Goal: Information Seeking & Learning: Find specific fact

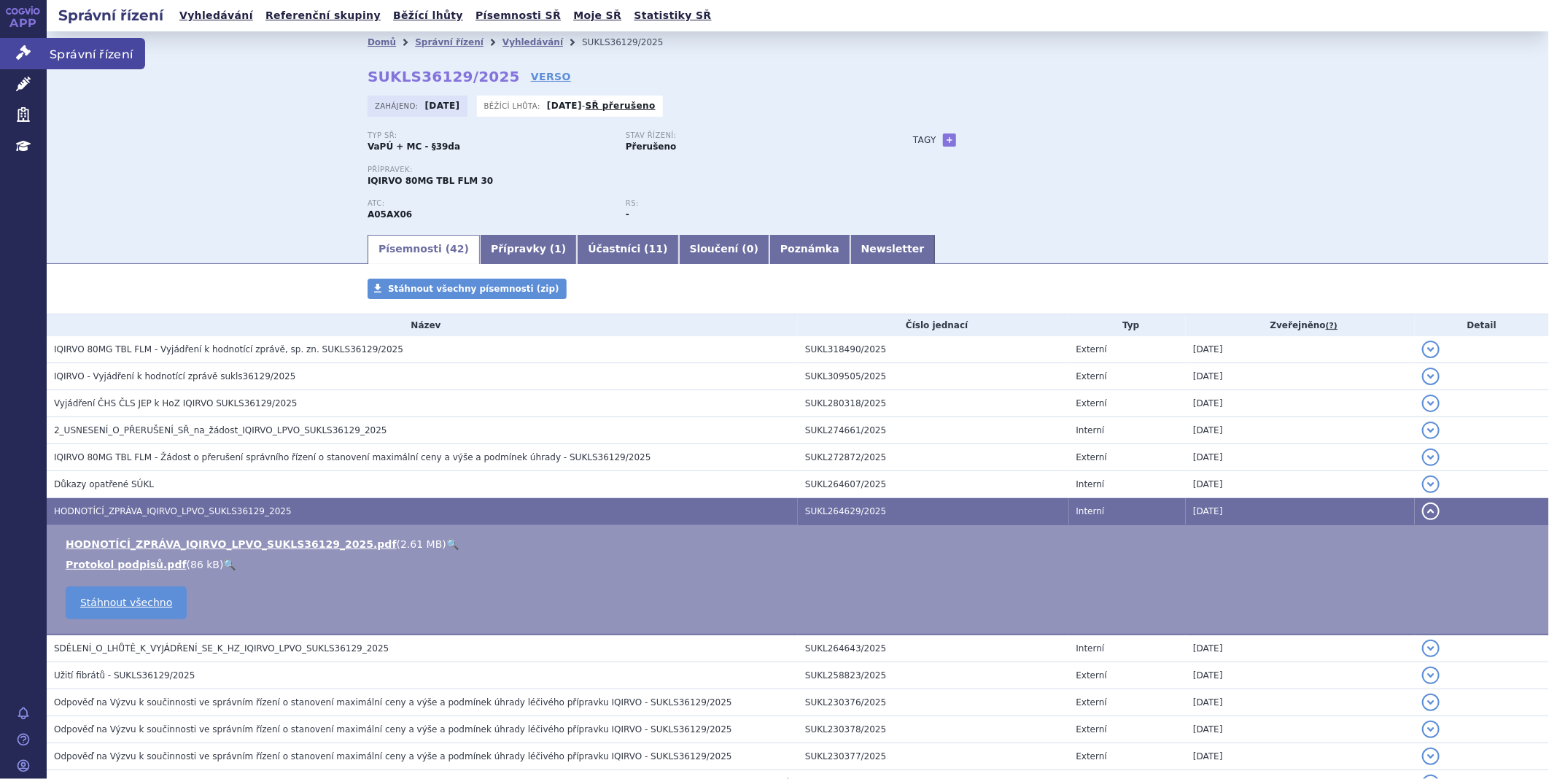
scroll to position [243, 0]
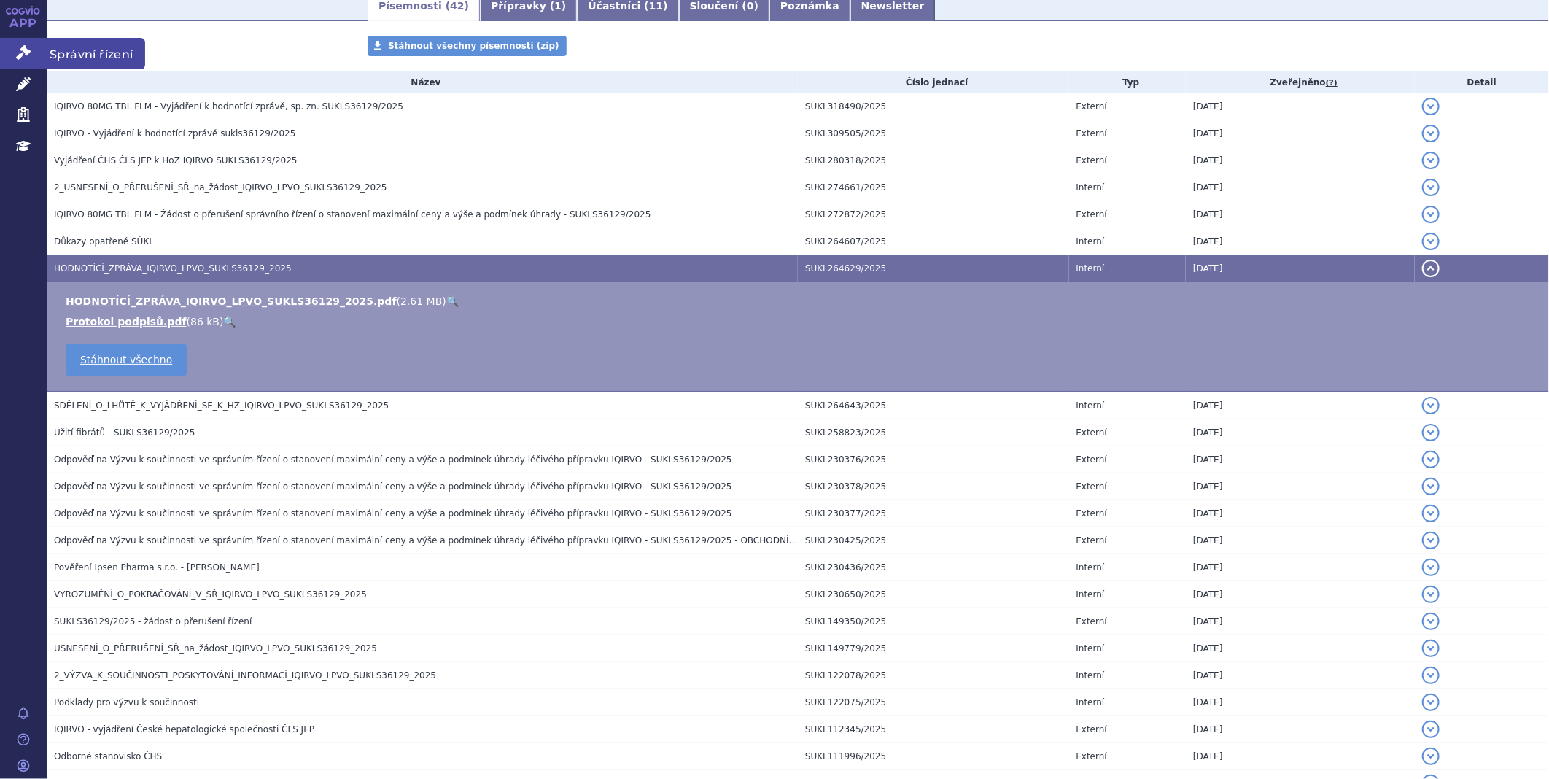
click at [12, 58] on link "Správní řízení" at bounding box center [23, 53] width 47 height 31
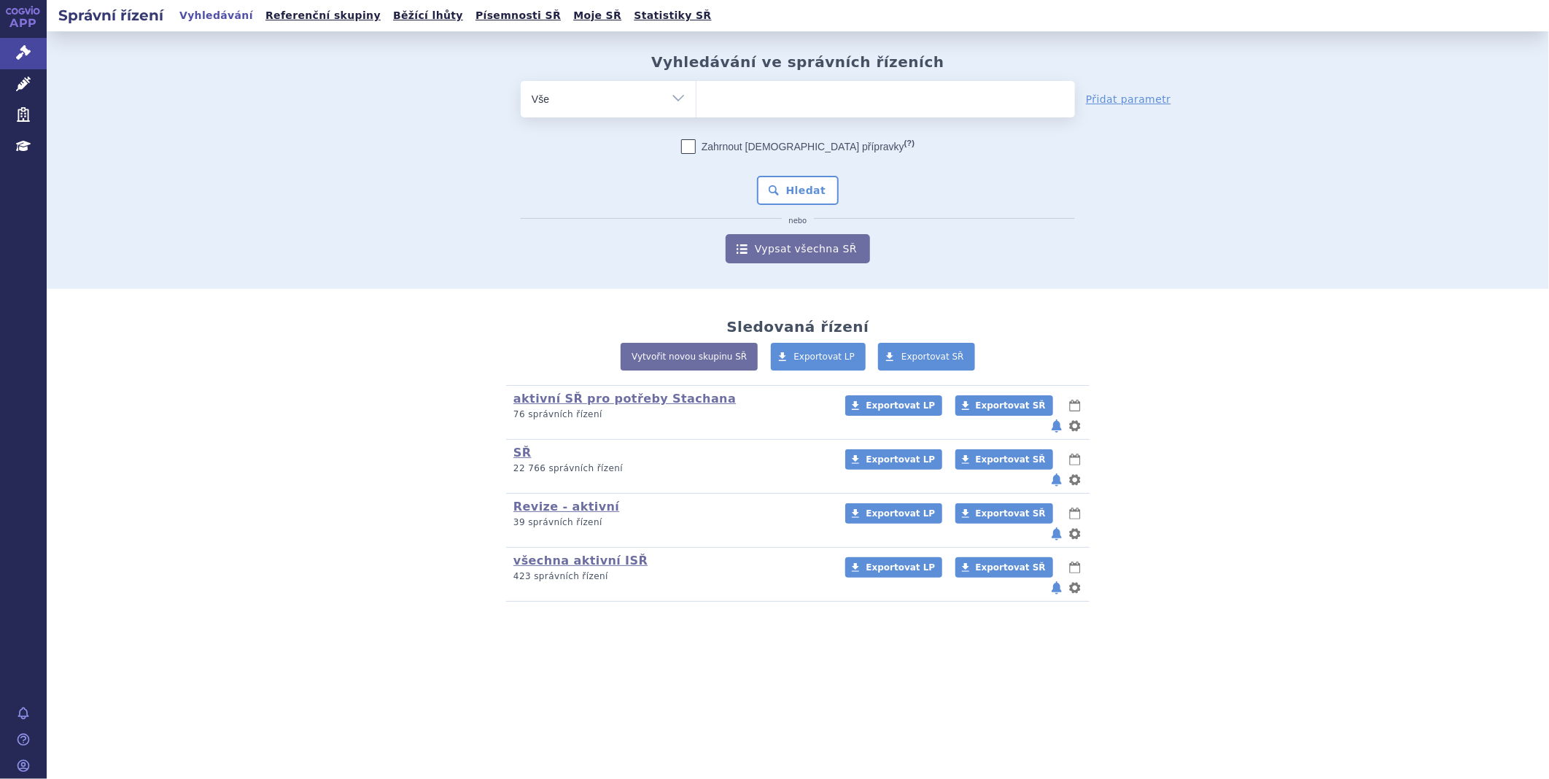
click at [731, 96] on ul at bounding box center [885, 96] width 378 height 31
click at [696, 96] on select at bounding box center [696, 98] width 1 height 36
type input "je"
type input "jem"
type input "jemp"
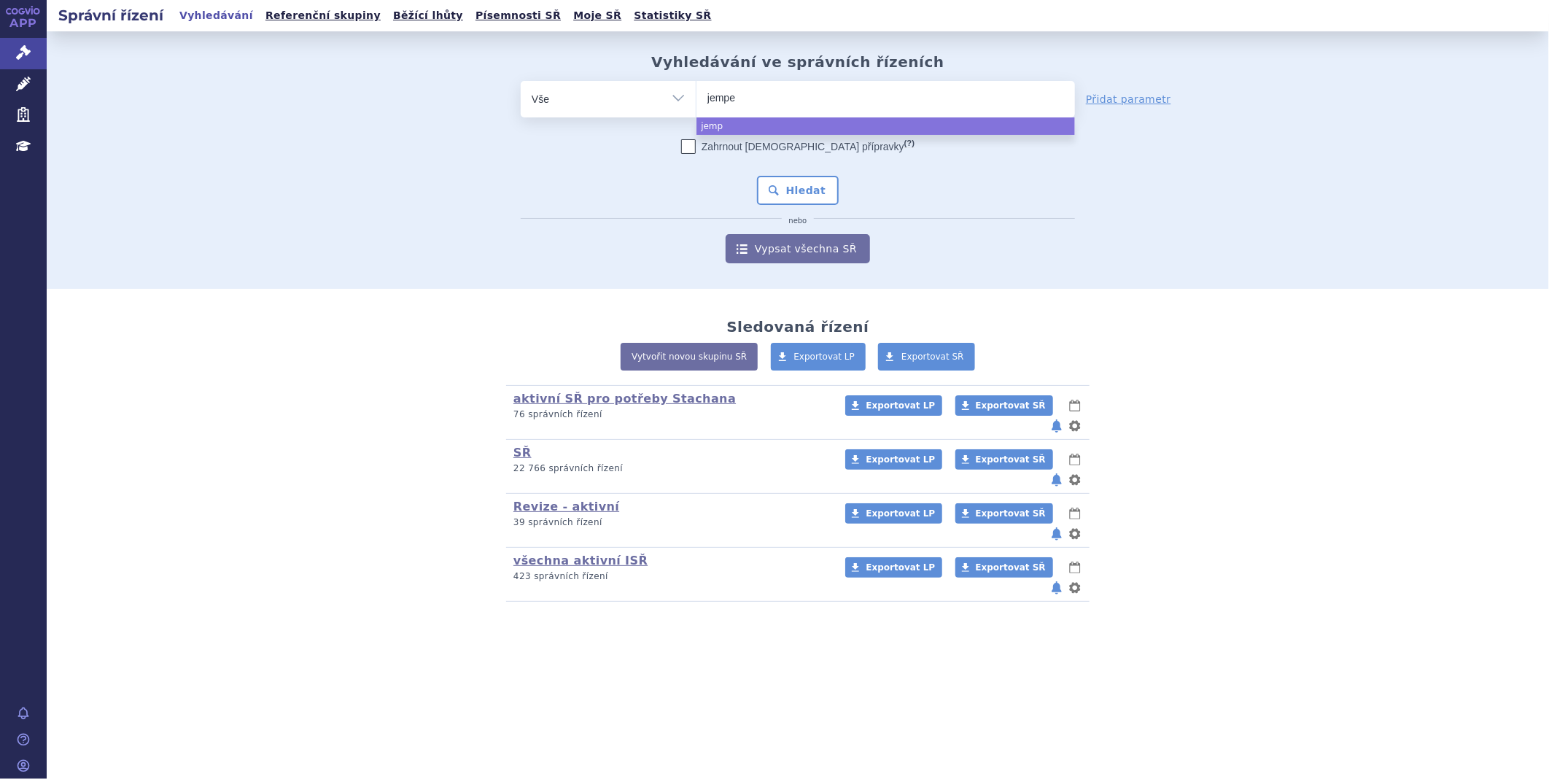
type input "jemper"
type input "jemperl"
type input "jemperli"
select select "jemperli"
click at [793, 187] on button "Hledat" at bounding box center [798, 190] width 82 height 29
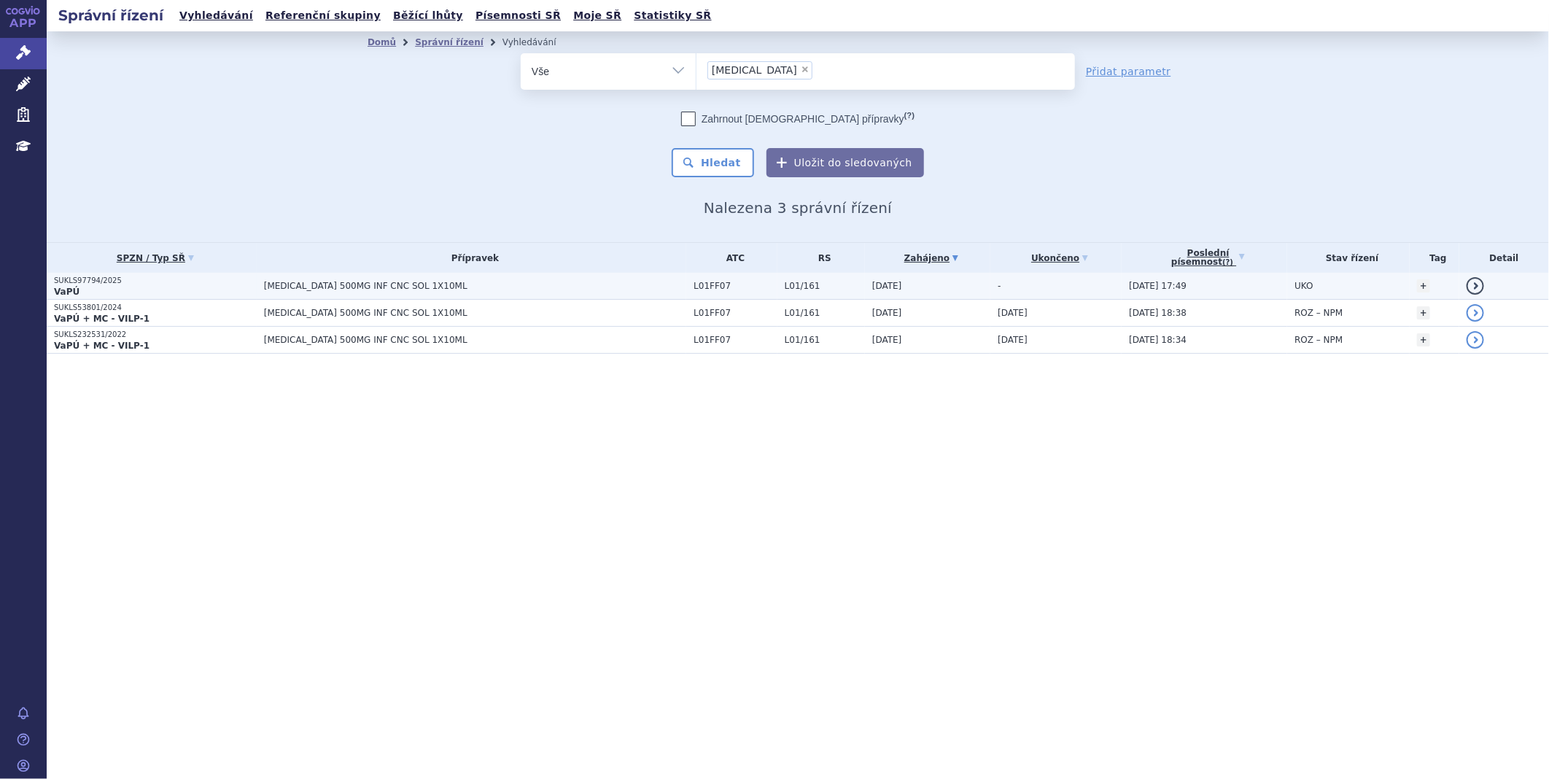
click at [106, 281] on p "SUKLS97794/2025" at bounding box center [155, 281] width 203 height 10
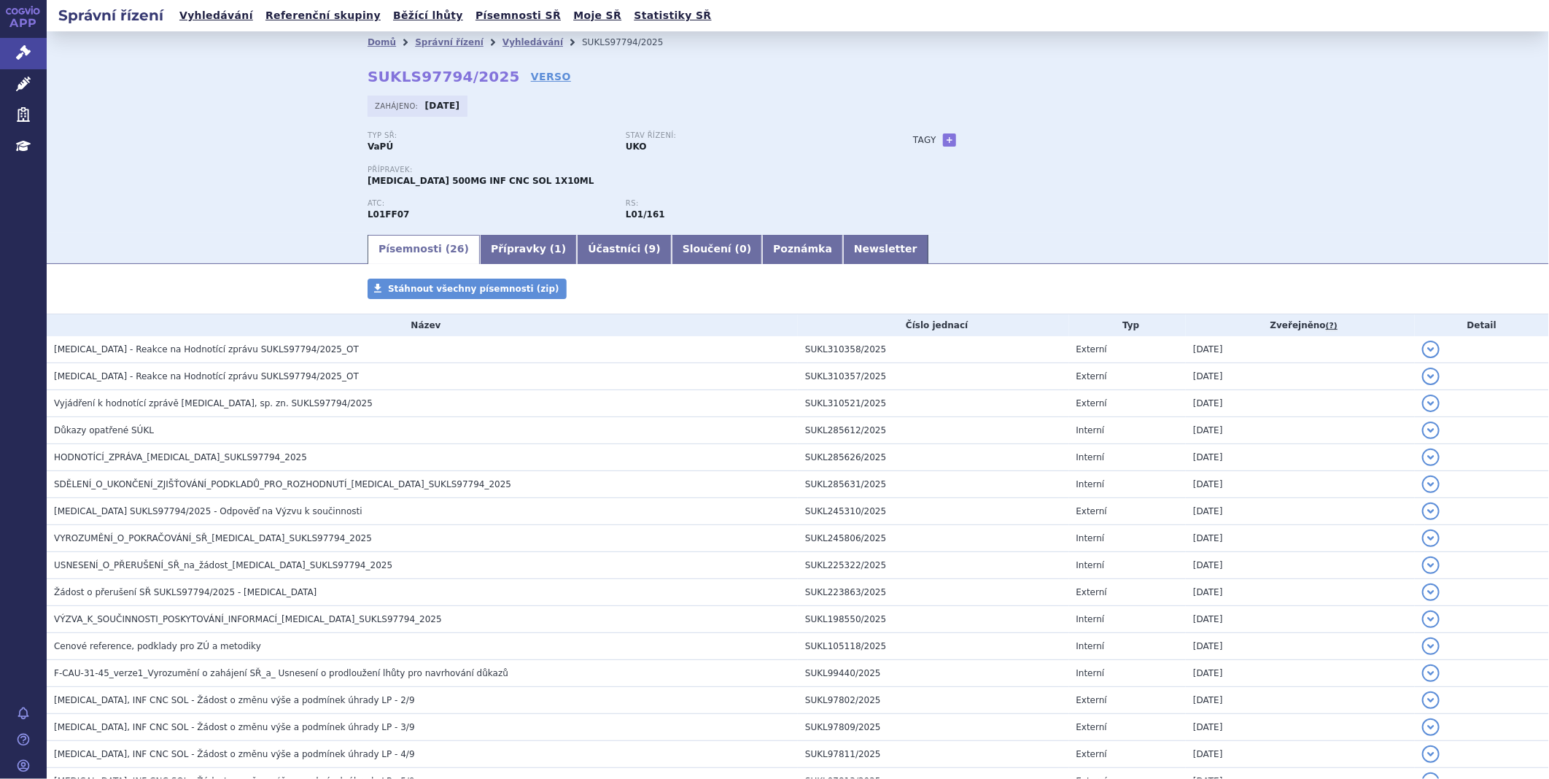
drag, startPoint x: 186, startPoint y: 125, endPoint x: 173, endPoint y: 125, distance: 13.1
click at [186, 125] on div "Domů Správní řízení Vyhledávání SUKLS97794/2025 SUKLS97794/2025 VERSO Zahájeno:…" at bounding box center [798, 131] width 1502 height 201
click at [18, 50] on icon at bounding box center [23, 52] width 15 height 15
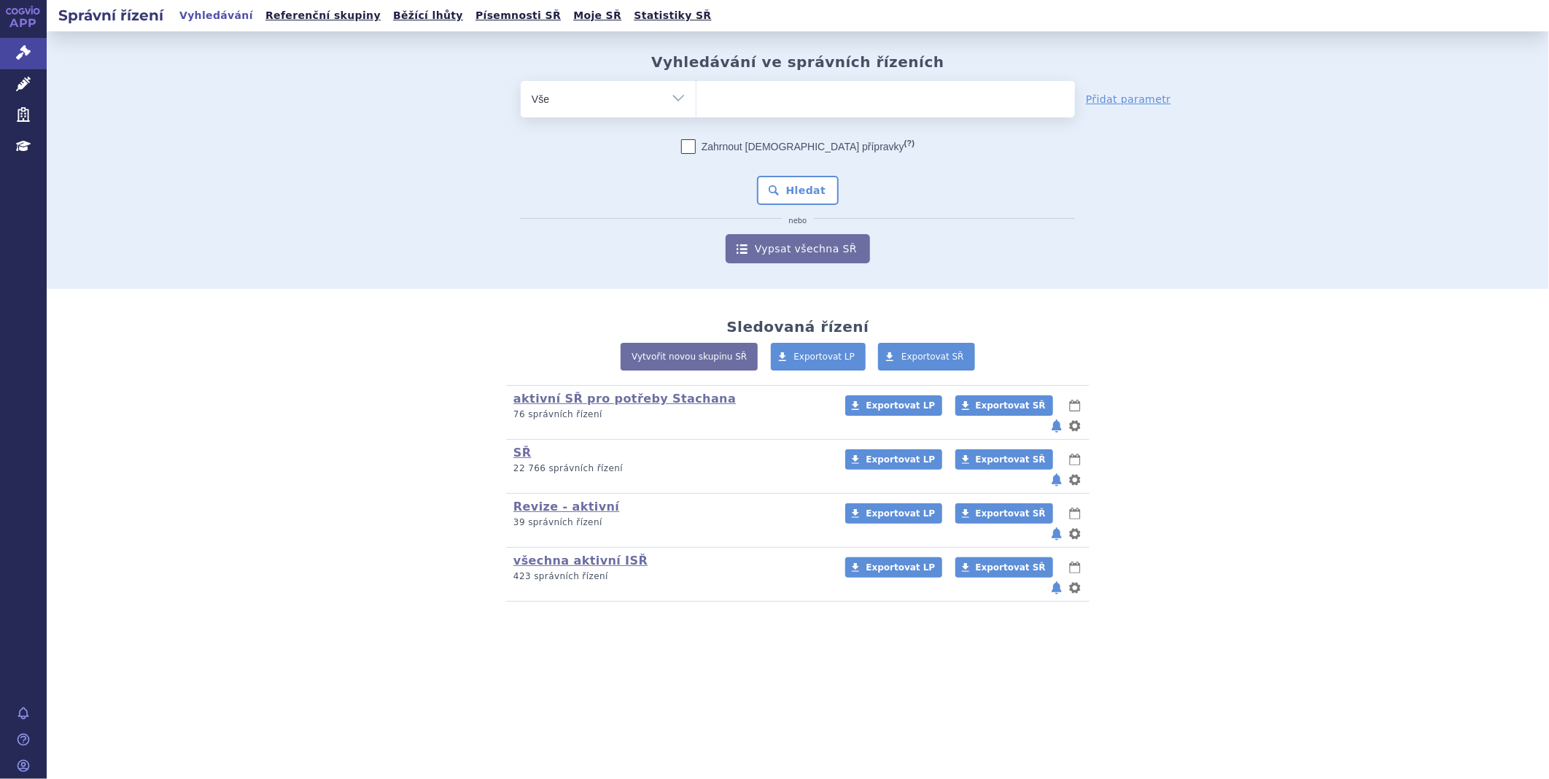
click at [764, 106] on ul at bounding box center [885, 96] width 378 height 31
click at [696, 106] on select at bounding box center [696, 98] width 1 height 36
type input "kis"
type input "kisq"
type input "kisqa"
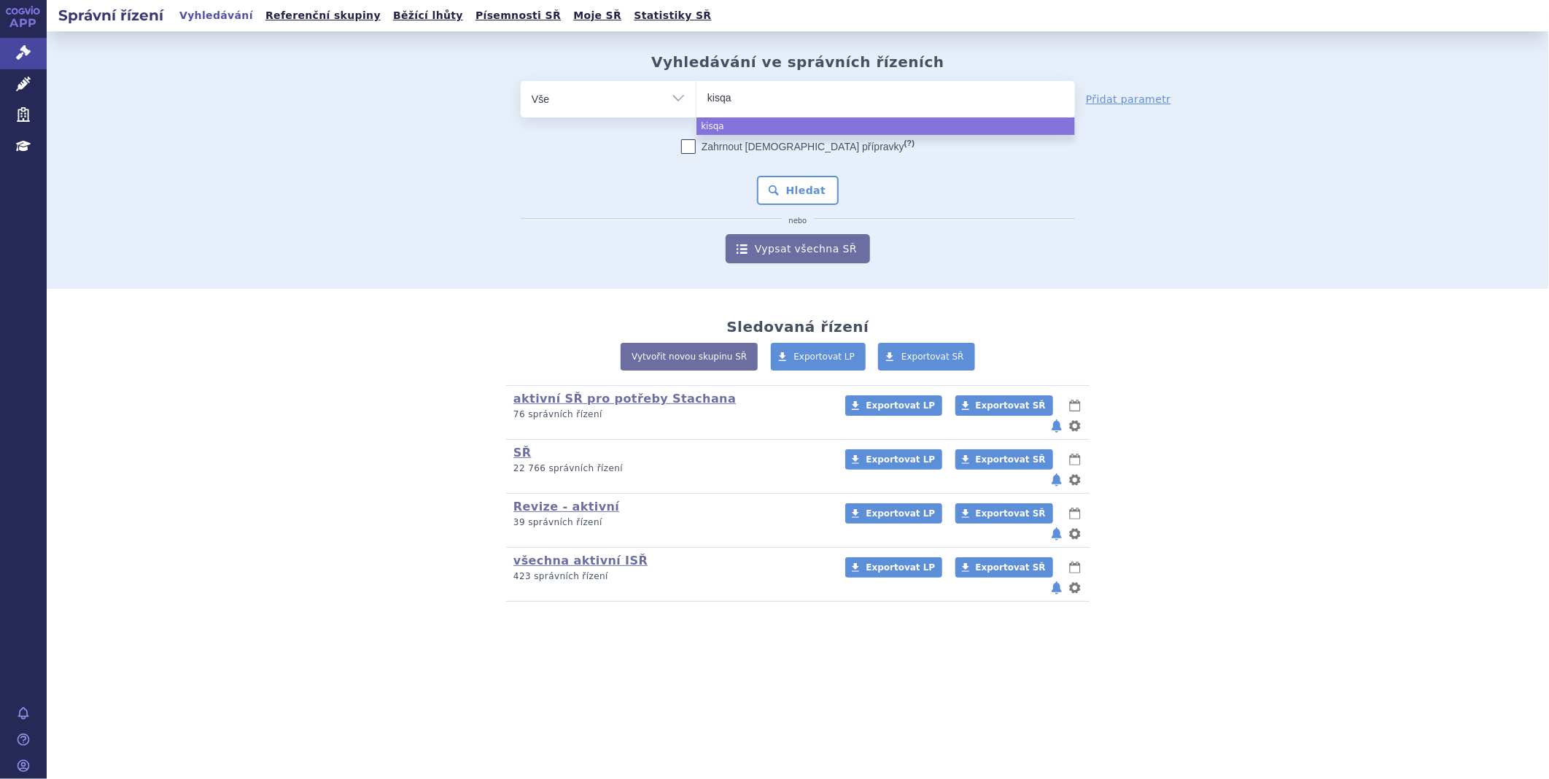
type input "kisqal"
type input "kisqali"
select select "kisqali"
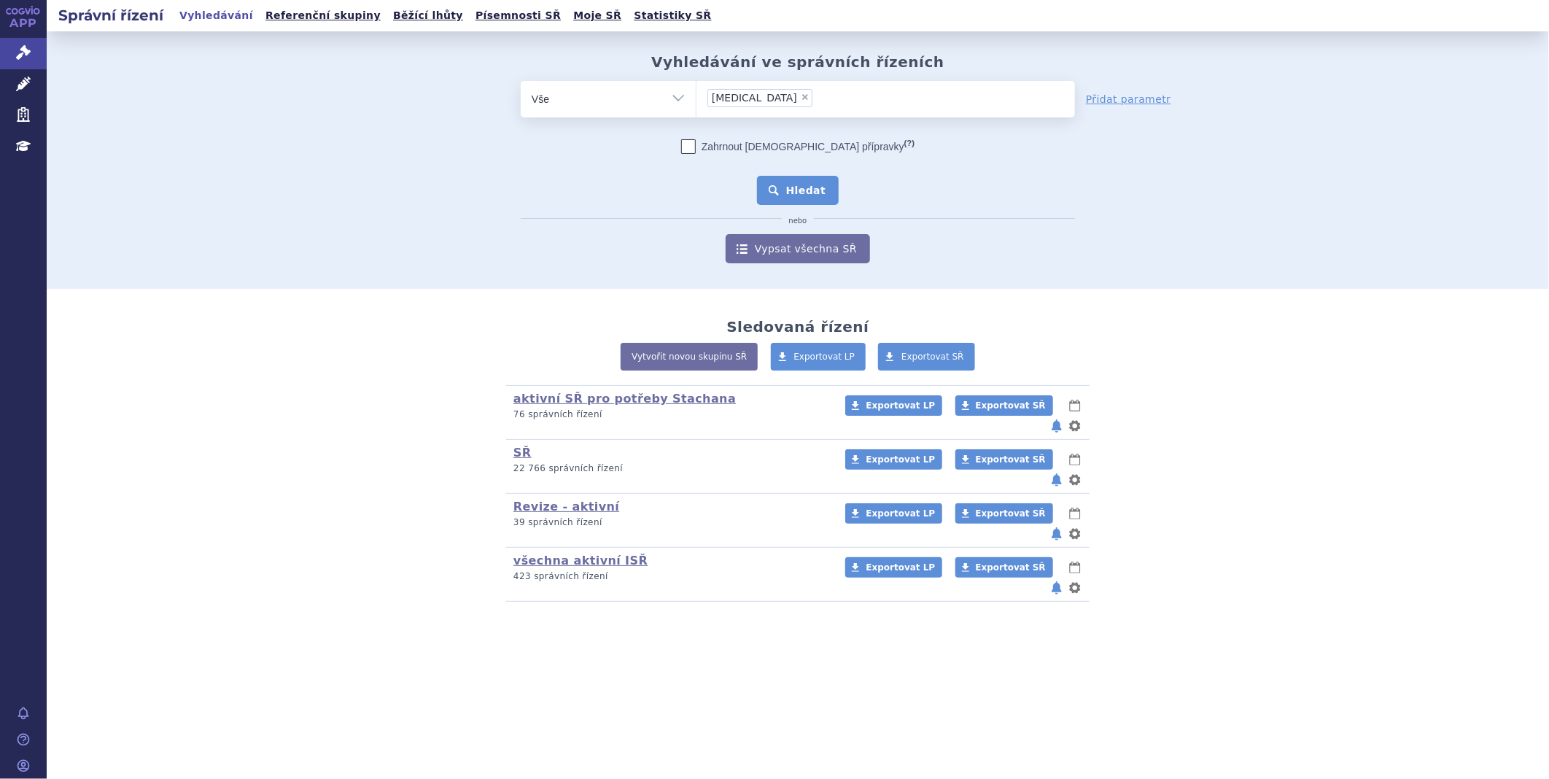
click at [777, 185] on button "Hledat" at bounding box center [798, 190] width 82 height 29
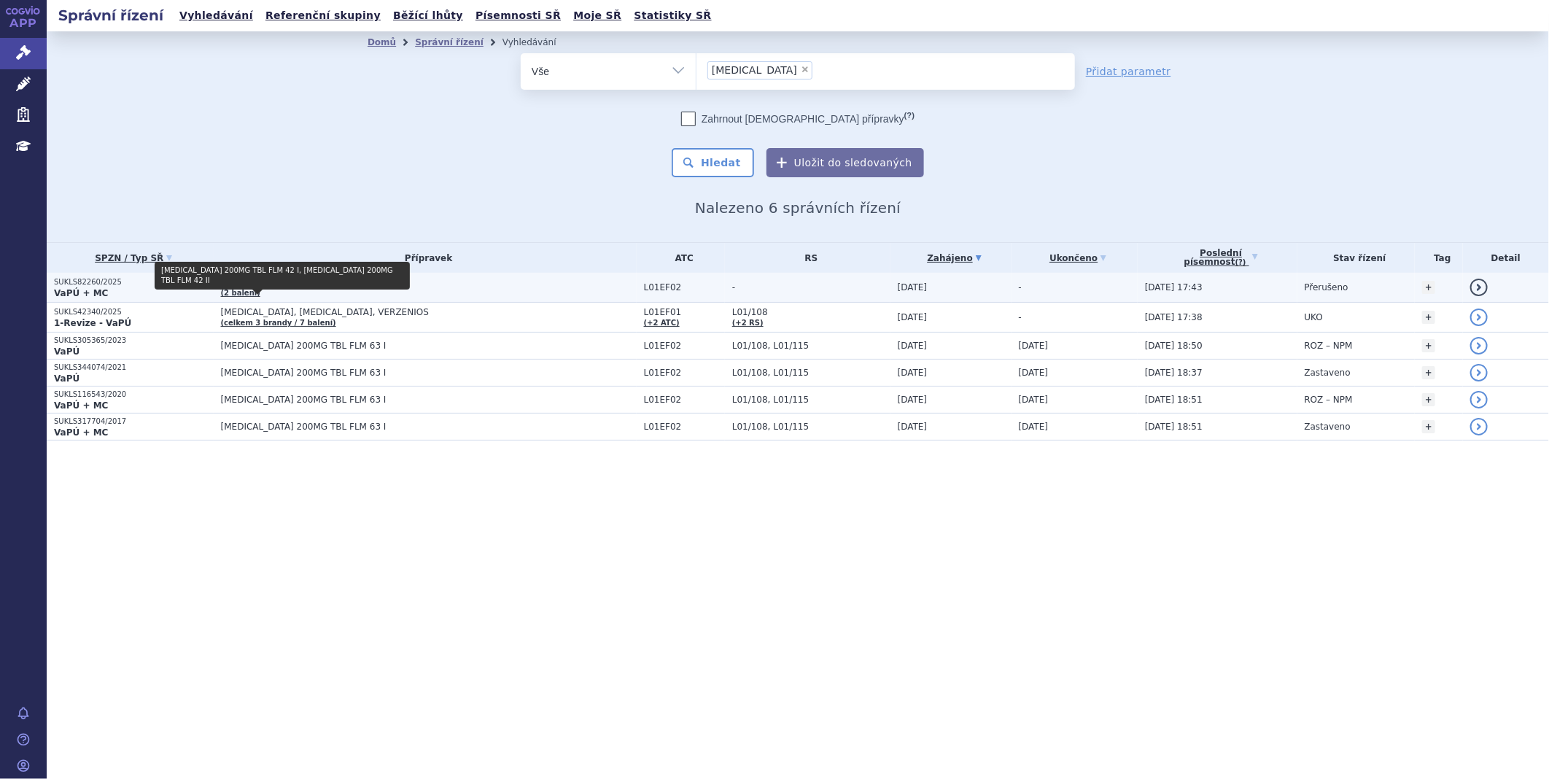
click at [244, 289] on link "(2 balení)" at bounding box center [240, 293] width 39 height 8
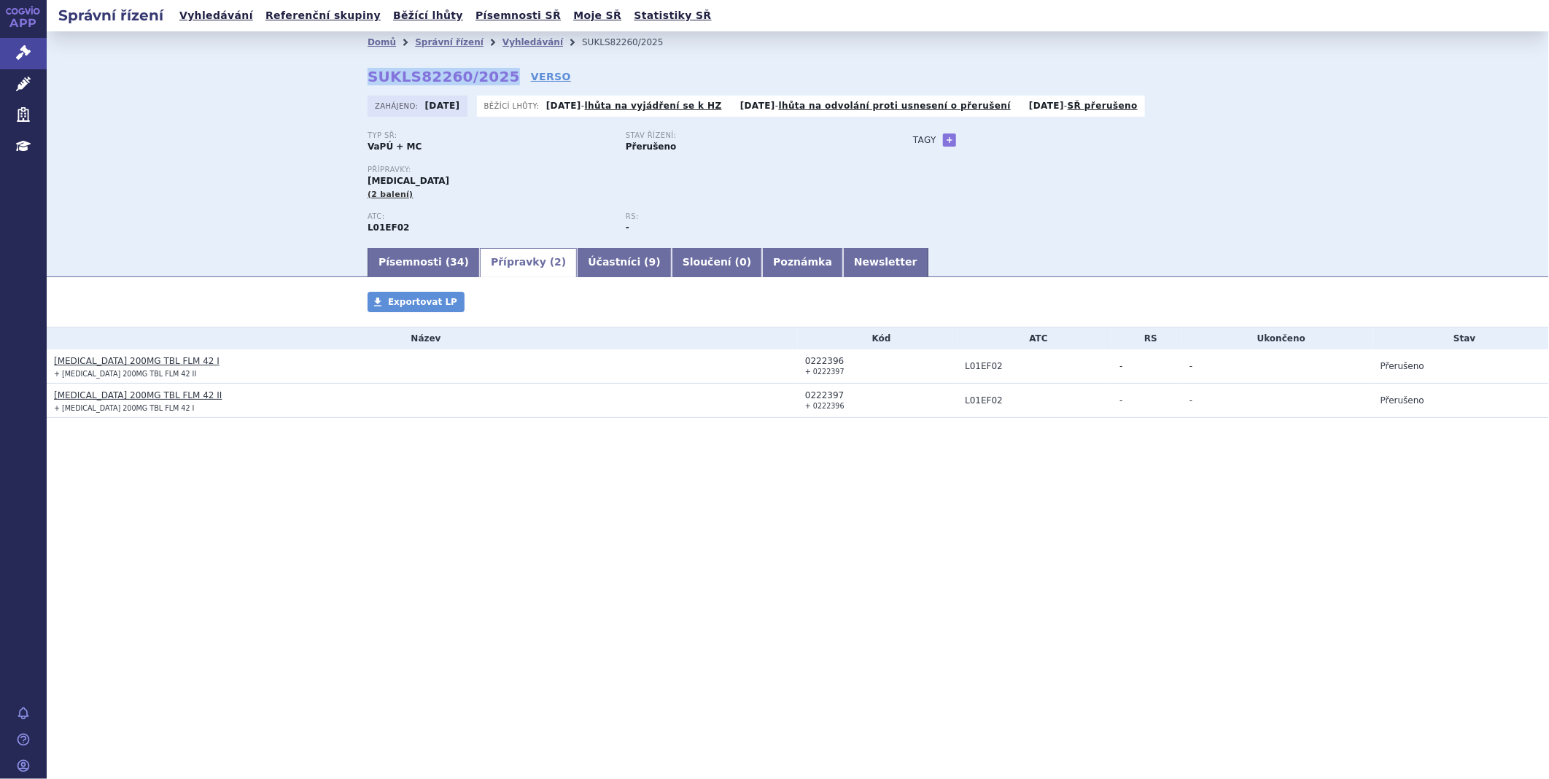
drag, startPoint x: 355, startPoint y: 71, endPoint x: 493, endPoint y: 77, distance: 137.9
click at [493, 77] on div "Domů Správní řízení Vyhledávání SUKLS82260/2025 SUKLS82260/2025 VERSO Zahájeno:…" at bounding box center [797, 149] width 919 height 193
copy strong "SUKLS82260/2025"
click at [412, 267] on link "Písemnosti ( 34 )" at bounding box center [424, 262] width 112 height 29
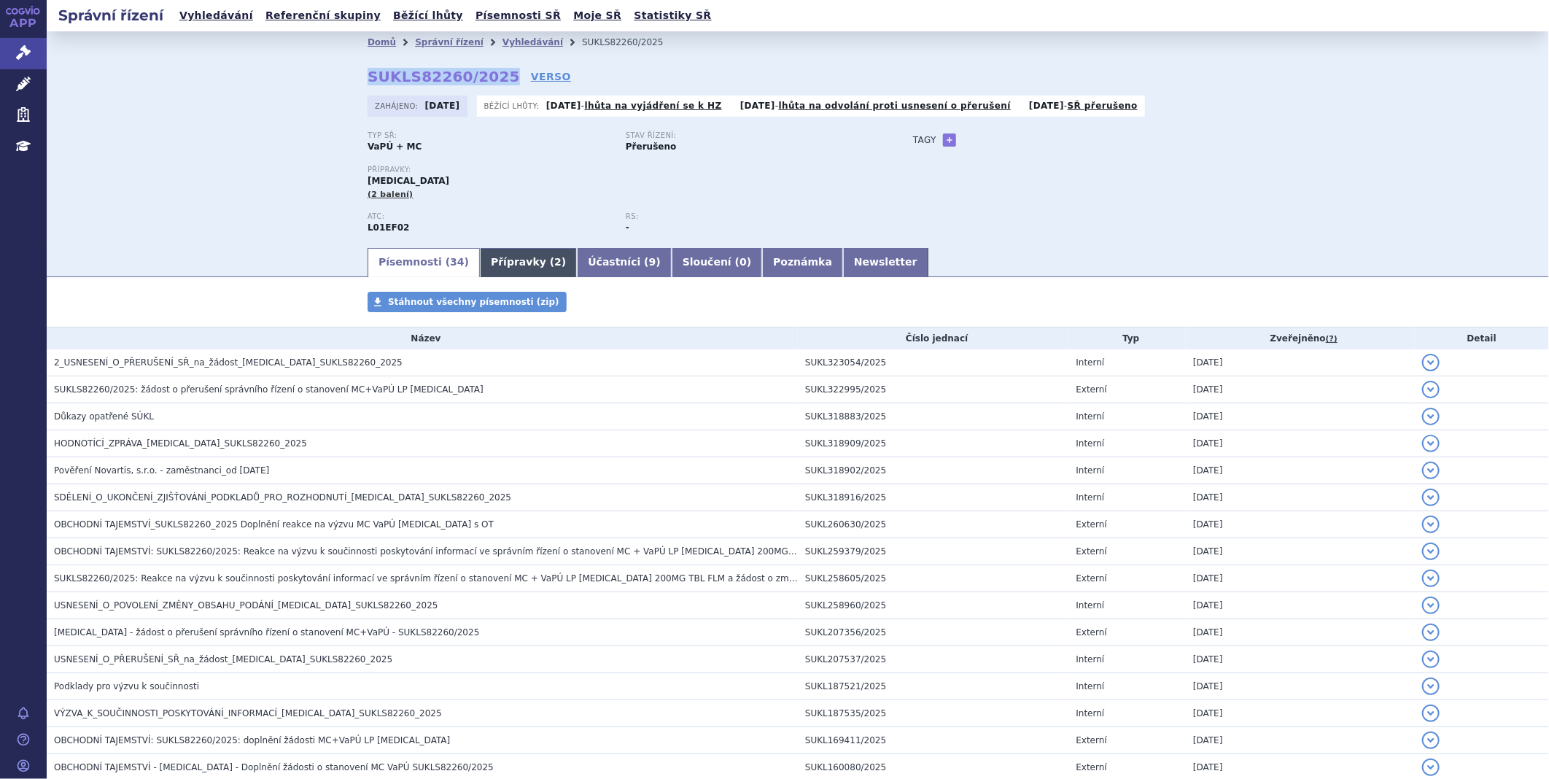
click at [480, 258] on link "Přípravky ( 2 )" at bounding box center [528, 262] width 97 height 29
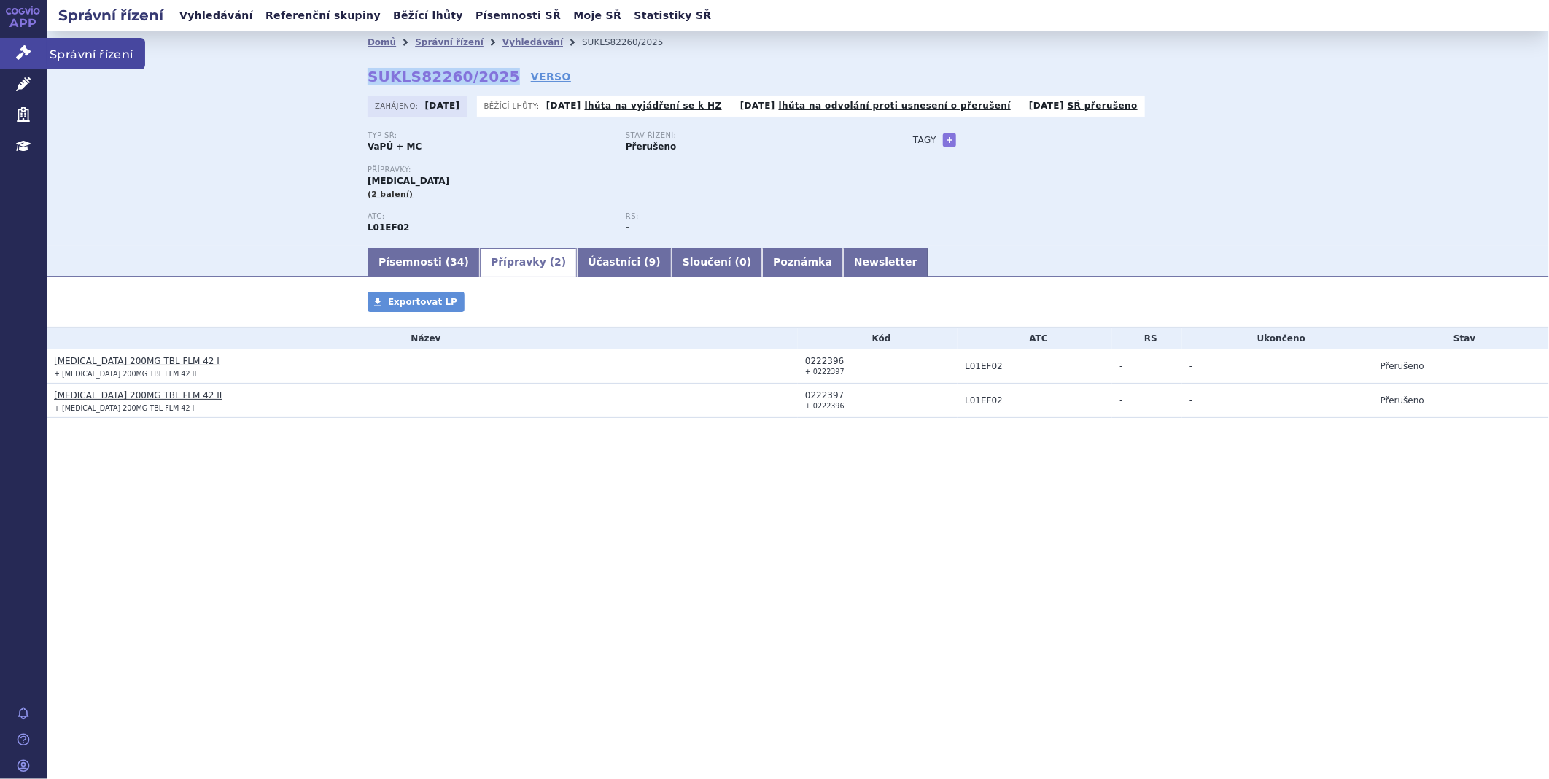
click at [16, 47] on icon at bounding box center [23, 52] width 15 height 15
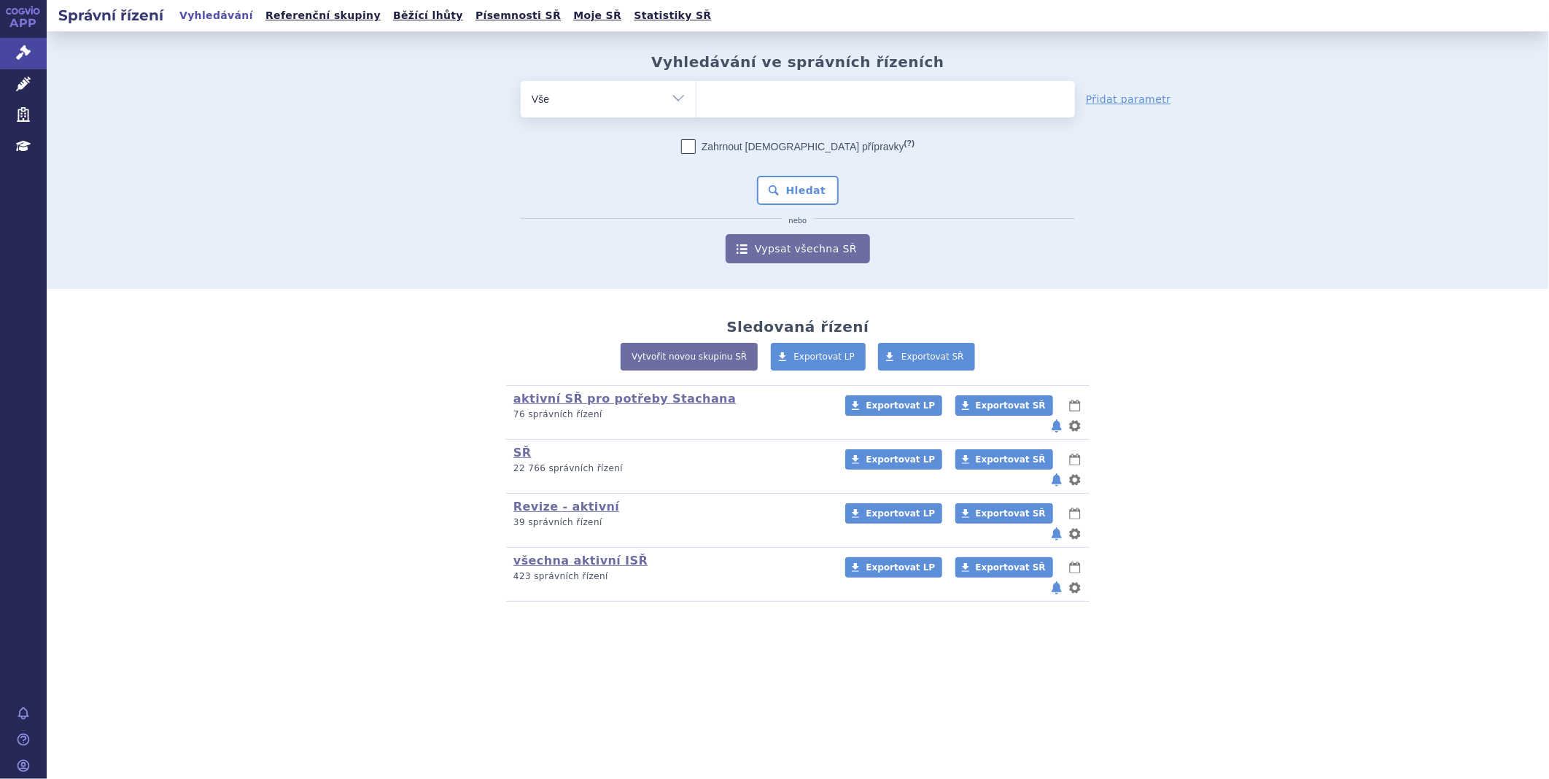
click at [728, 101] on ul at bounding box center [885, 96] width 378 height 31
click at [696, 101] on select at bounding box center [696, 98] width 1 height 36
type input "v\"
type input "v"
type input "vy"
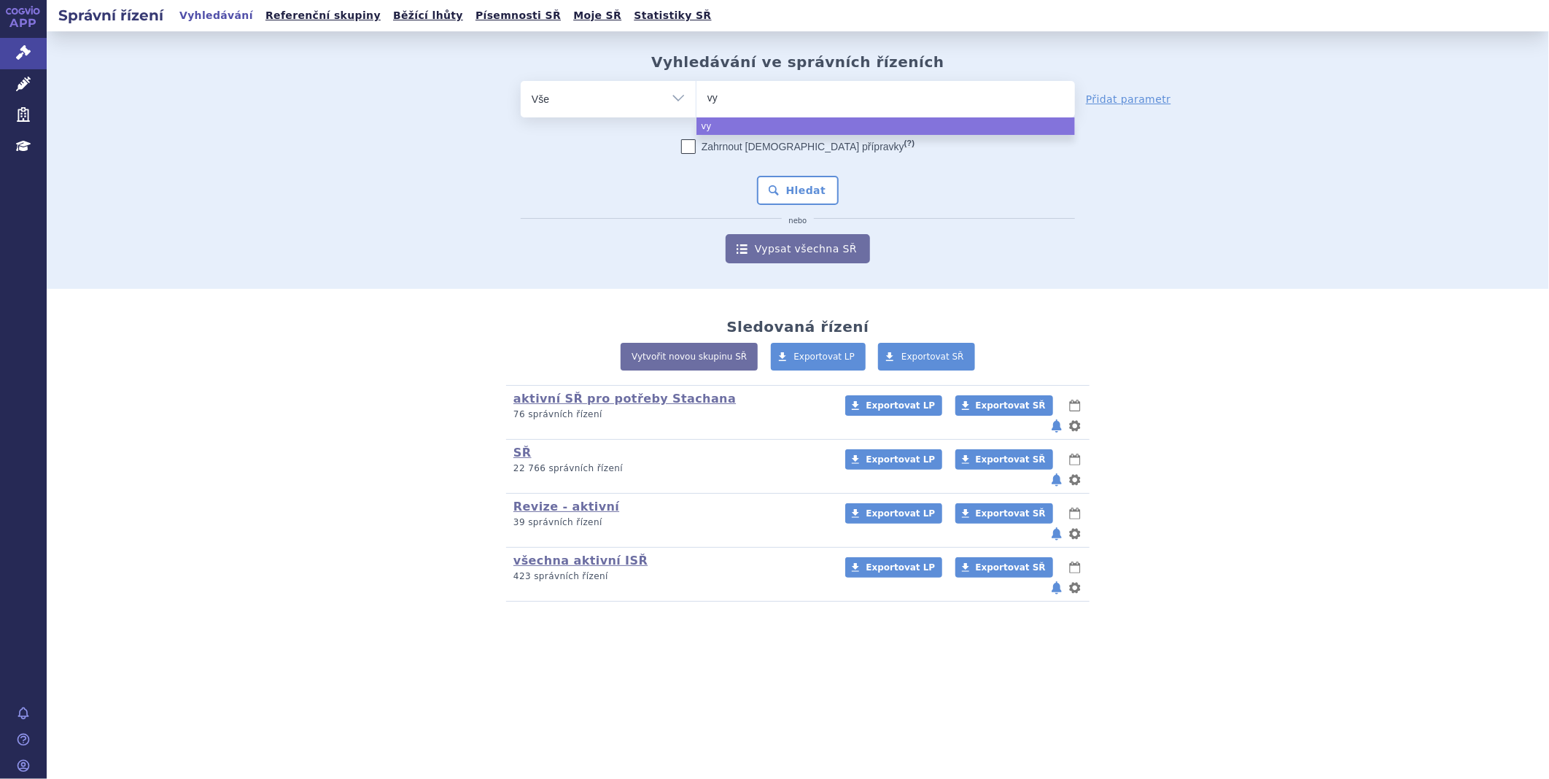
type input "vyl"
type input "vyloy"
select select "vyloy"
click at [777, 194] on button "Hledat" at bounding box center [798, 190] width 82 height 29
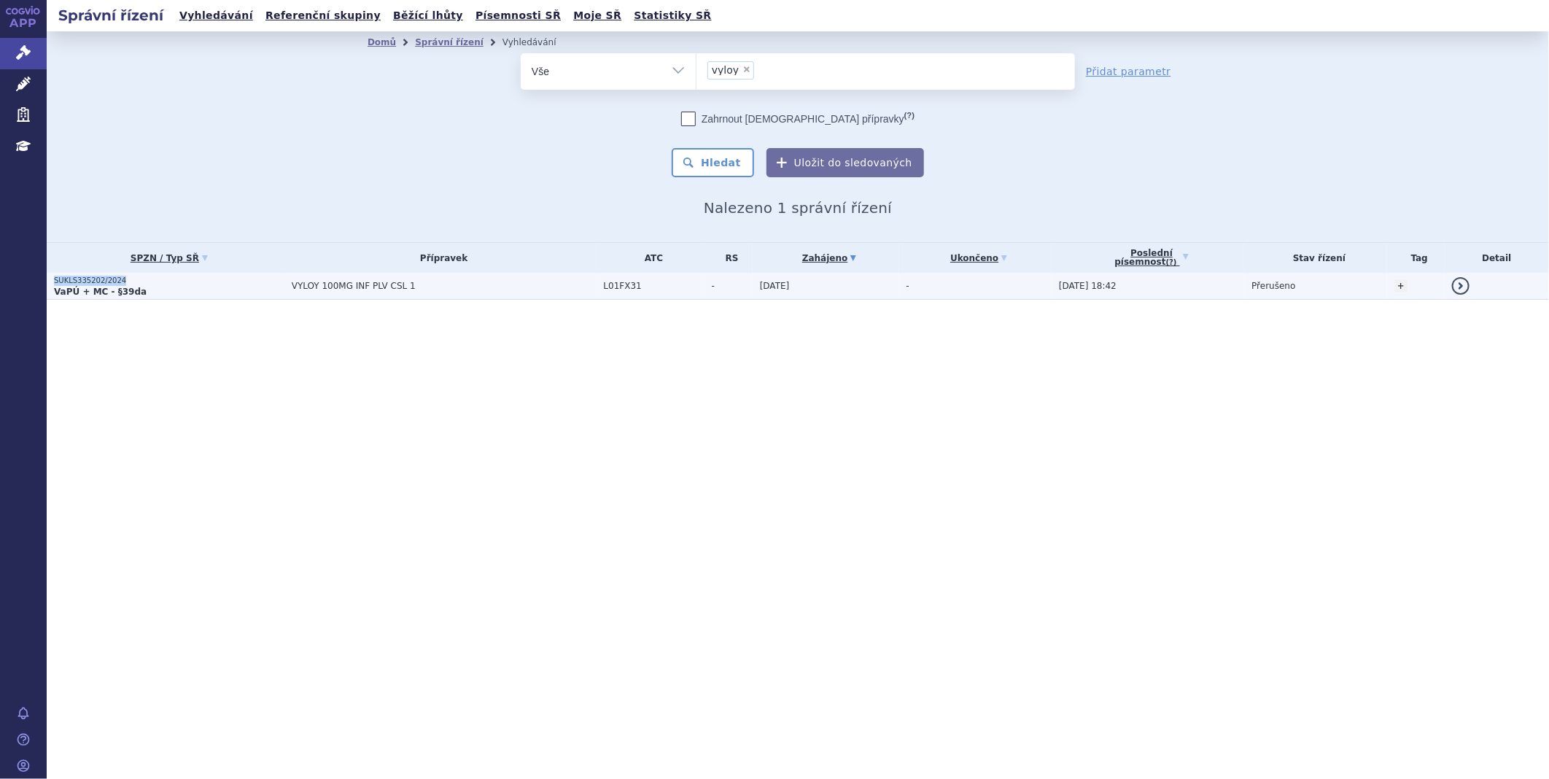
drag, startPoint x: 128, startPoint y: 279, endPoint x: 53, endPoint y: 279, distance: 75.1
click at [53, 279] on td "SUKLS335202/2024 VaPÚ + MC - §39da" at bounding box center [166, 286] width 238 height 27
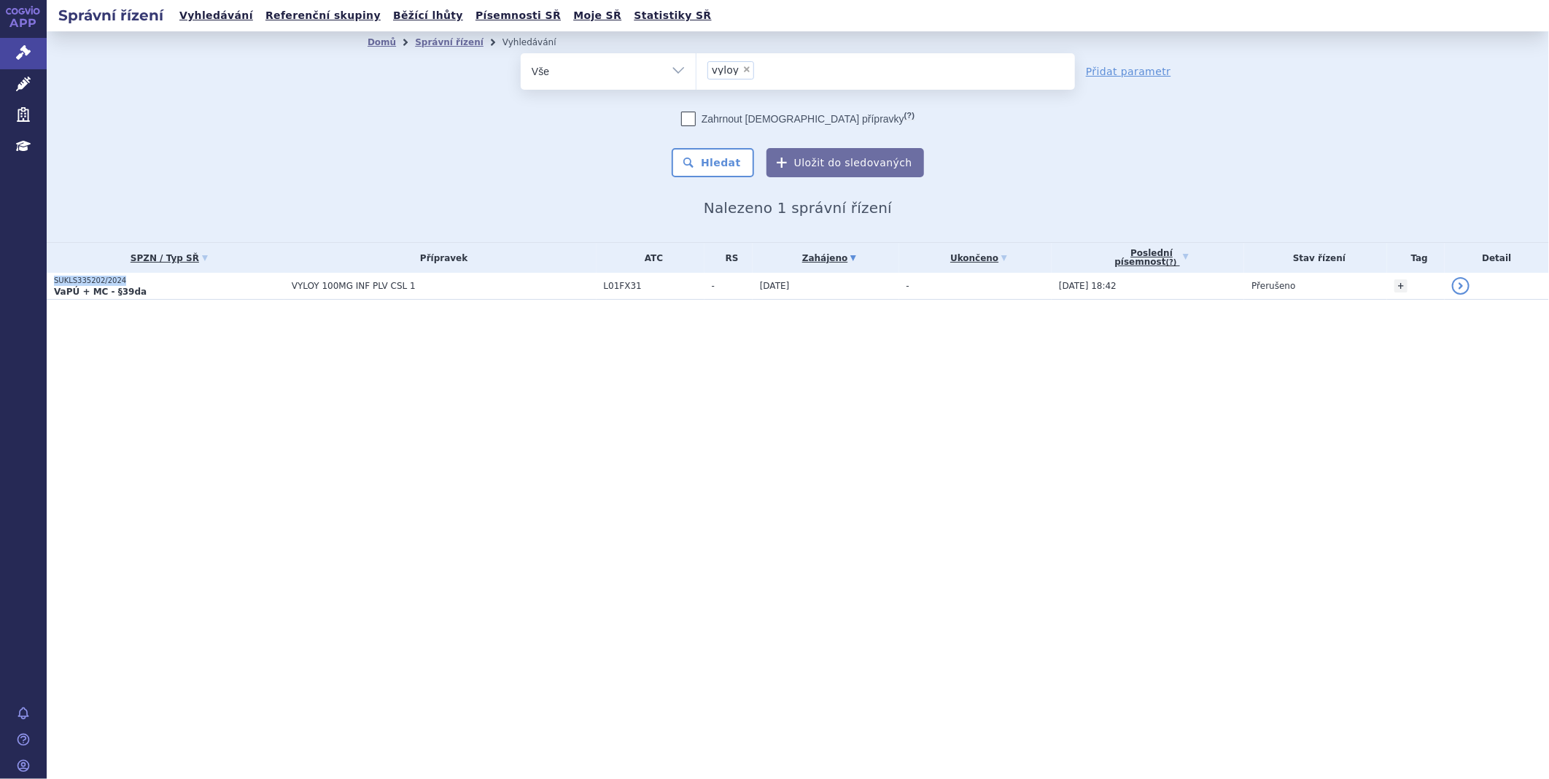
copy p "SUKLS335202/2024"
